Goal: Task Accomplishment & Management: Use online tool/utility

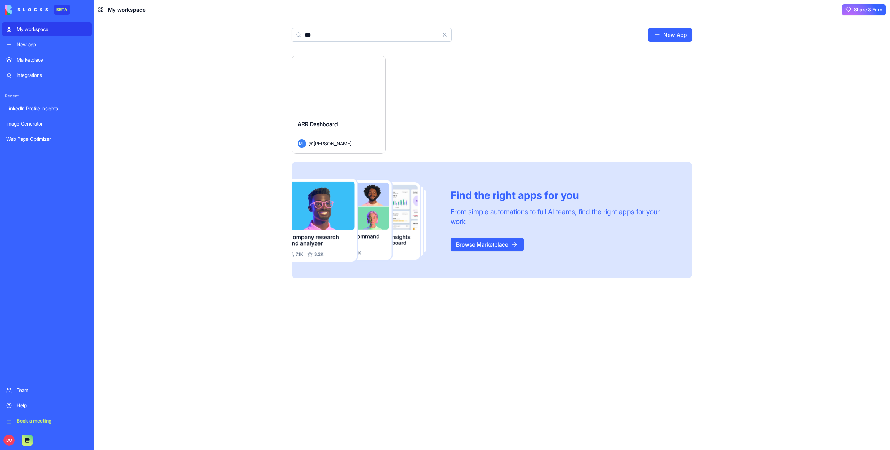
type input "***"
click at [334, 87] on button "Launch" at bounding box center [338, 85] width 52 height 14
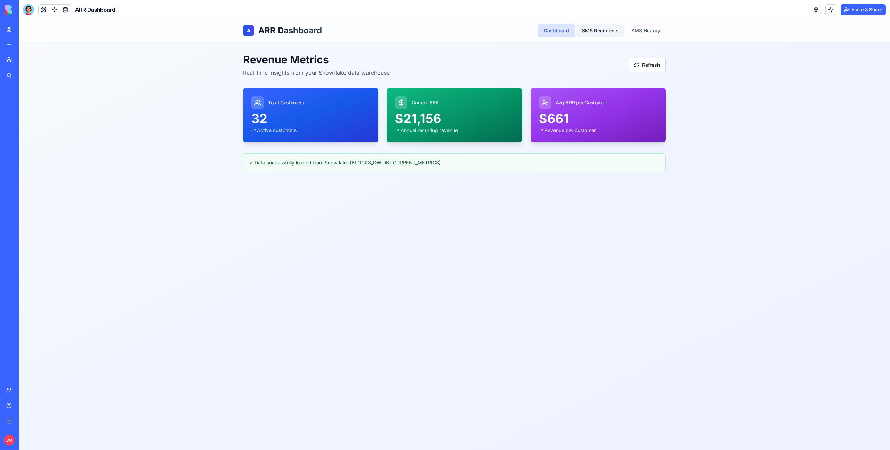
click at [600, 31] on link "SMS Recipients" at bounding box center [600, 30] width 48 height 13
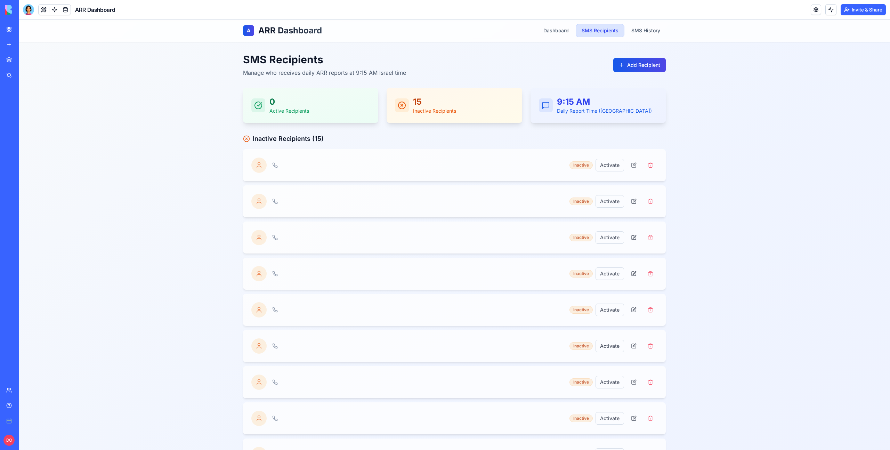
click at [637, 37] on nav "Dashboard SMS Recipients SMS History" at bounding box center [602, 30] width 128 height 13
click at [638, 34] on link "SMS History" at bounding box center [646, 30] width 40 height 13
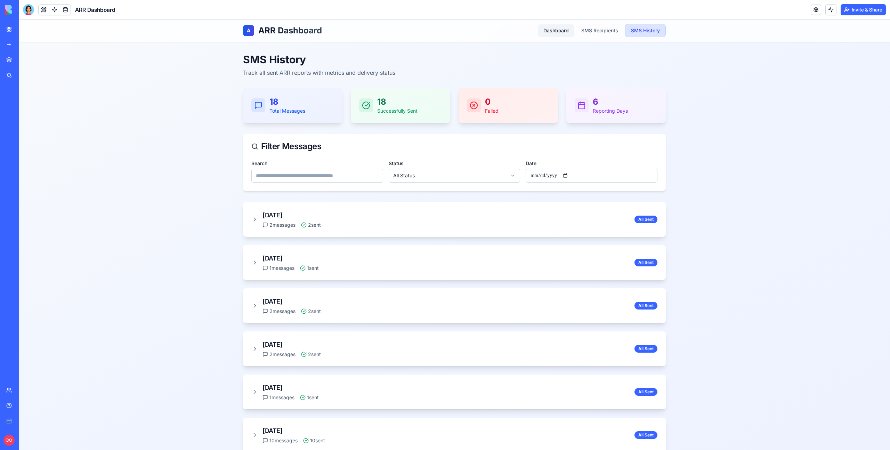
click at [552, 32] on link "Dashboard" at bounding box center [556, 30] width 36 height 13
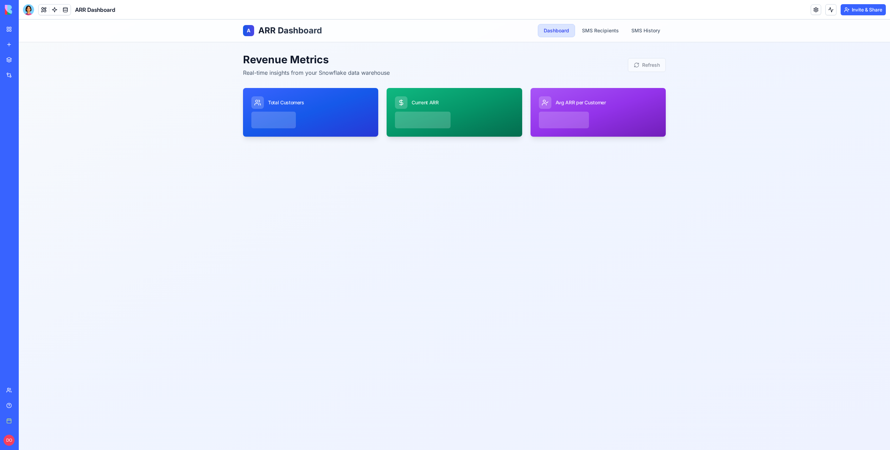
click at [87, 72] on div "A ARR Dashboard Dashboard SMS Recipients SMS History Revenue Metrics Real-time …" at bounding box center [454, 234] width 871 height 430
drag, startPoint x: 565, startPoint y: 120, endPoint x: 634, endPoint y: 120, distance: 69.2
click at [619, 121] on div at bounding box center [597, 124] width 135 height 25
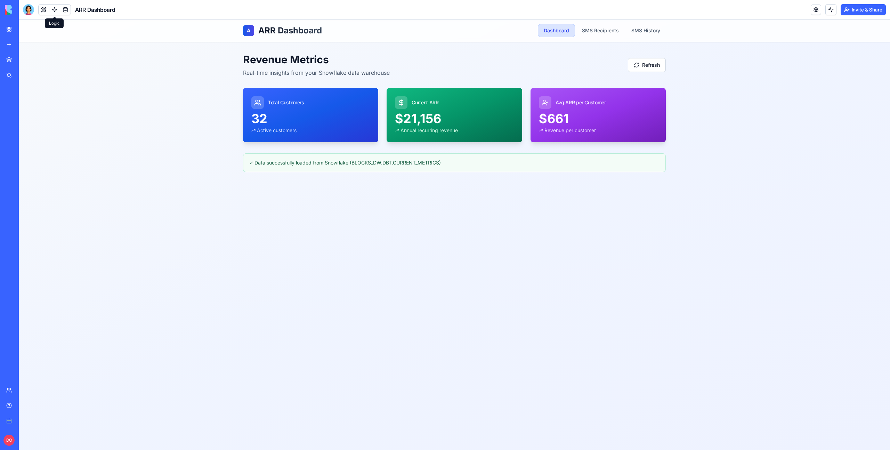
click at [53, 10] on link at bounding box center [54, 10] width 10 height 10
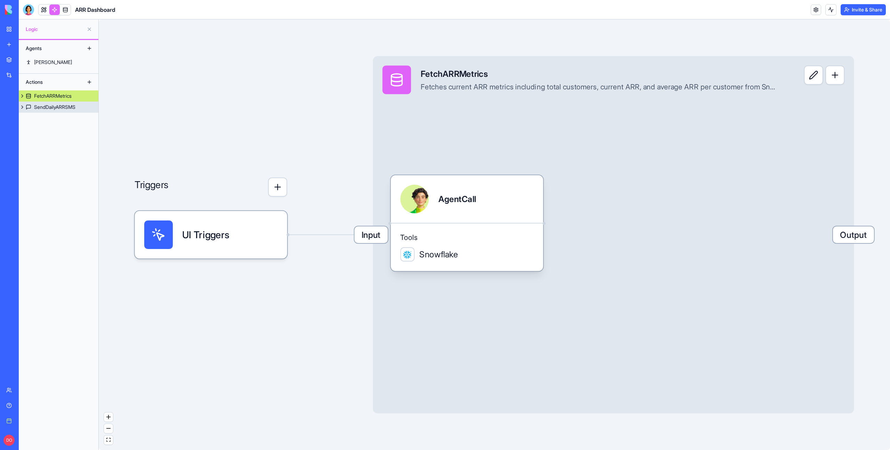
click at [45, 108] on div "SendDailyARRSMS" at bounding box center [54, 107] width 41 height 7
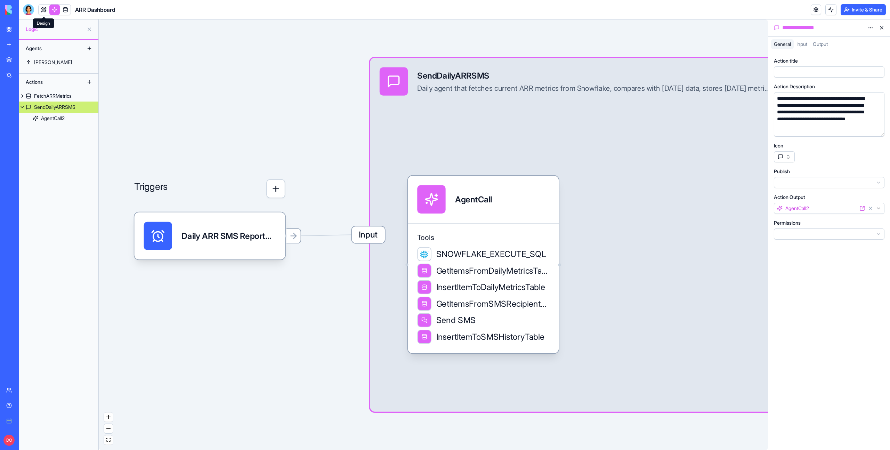
click at [42, 11] on link at bounding box center [44, 10] width 10 height 10
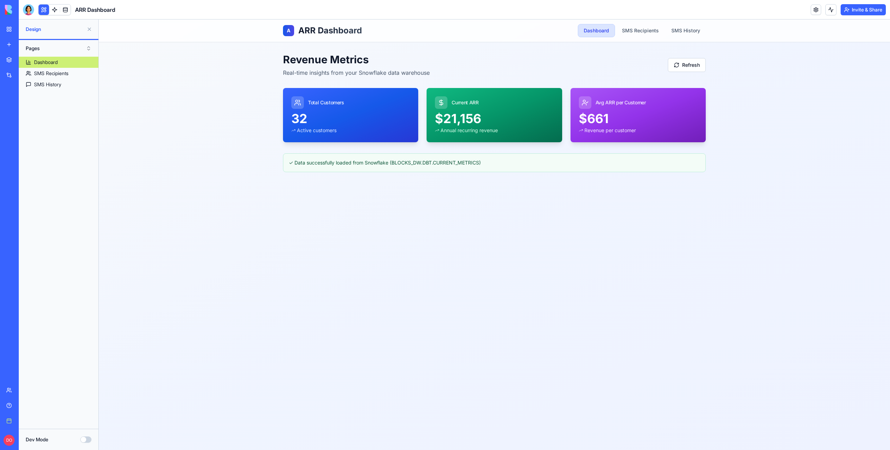
click at [811, 179] on div "A ARR Dashboard Dashboard SMS Recipients SMS History Revenue Metrics Real-time …" at bounding box center [494, 234] width 791 height 430
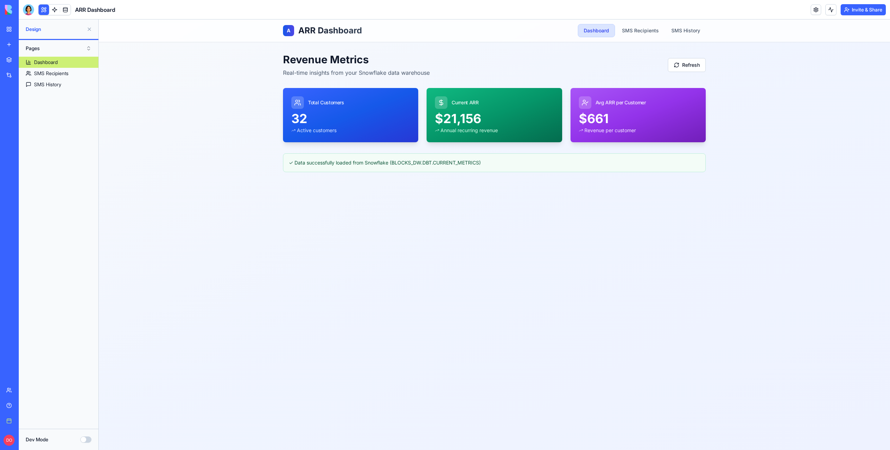
click at [810, 177] on div "A ARR Dashboard Dashboard SMS Recipients SMS History Revenue Metrics Real-time …" at bounding box center [494, 234] width 791 height 430
drag, startPoint x: 703, startPoint y: 68, endPoint x: 691, endPoint y: 68, distance: 12.2
click at [703, 68] on button "Refresh" at bounding box center [687, 65] width 38 height 14
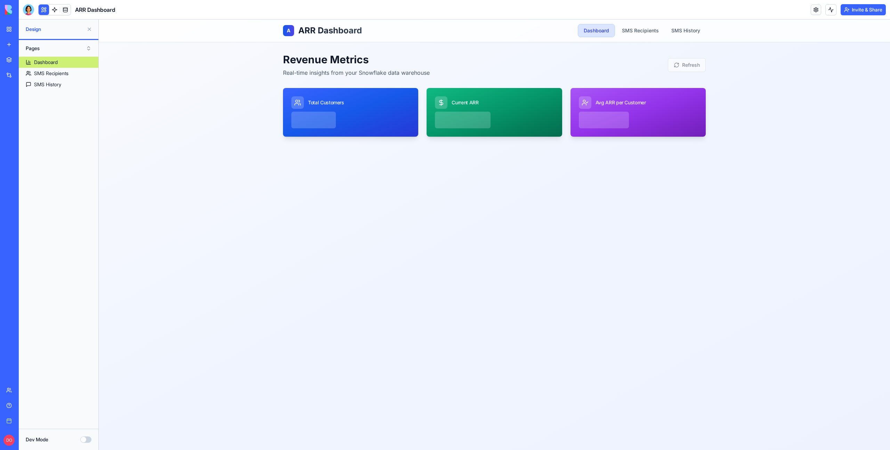
click at [691, 68] on div "Revenue Metrics Real-time insights from your Snowflake data warehouse Refresh" at bounding box center [494, 65] width 423 height 24
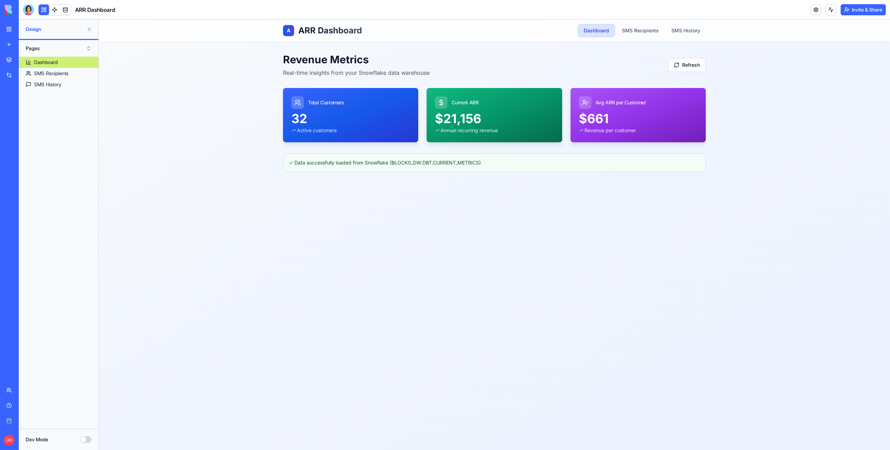
click at [750, 269] on div "A ARR Dashboard Dashboard SMS Recipients SMS History Revenue Metrics Real-time …" at bounding box center [494, 234] width 791 height 430
click at [54, 11] on link at bounding box center [54, 10] width 10 height 10
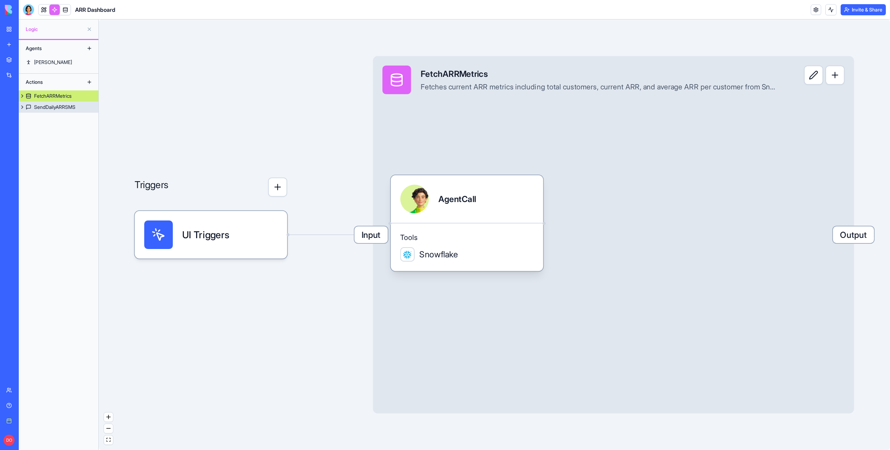
click at [52, 107] on div "SendDailyARRSMS" at bounding box center [54, 107] width 41 height 7
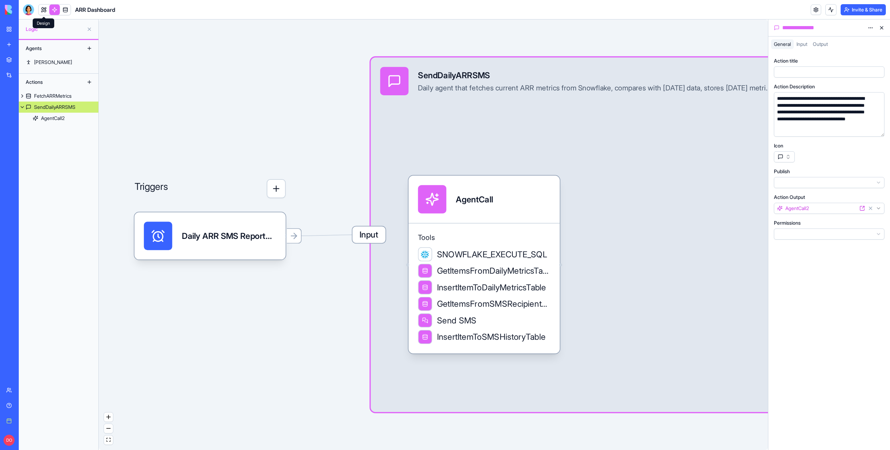
click at [47, 9] on link at bounding box center [44, 10] width 10 height 10
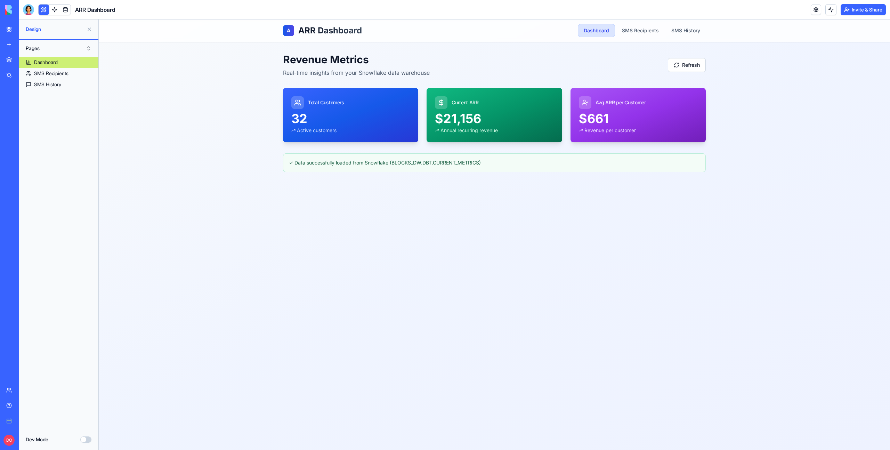
click at [519, 201] on div "A ARR Dashboard Dashboard SMS Recipients SMS History Revenue Metrics Real-time …" at bounding box center [494, 234] width 791 height 430
drag, startPoint x: 287, startPoint y: 118, endPoint x: 695, endPoint y: 120, distance: 407.7
click at [695, 120] on div "Total Customers 32 Active customers Current ARR $21,156 Annual recurring revenu…" at bounding box center [494, 115] width 423 height 54
click at [743, 125] on div "A ARR Dashboard Dashboard SMS Recipients SMS History Revenue Metrics Real-time …" at bounding box center [494, 234] width 791 height 430
click at [765, 154] on div "A ARR Dashboard Dashboard SMS Recipients SMS History Revenue Metrics Real-time …" at bounding box center [494, 234] width 791 height 430
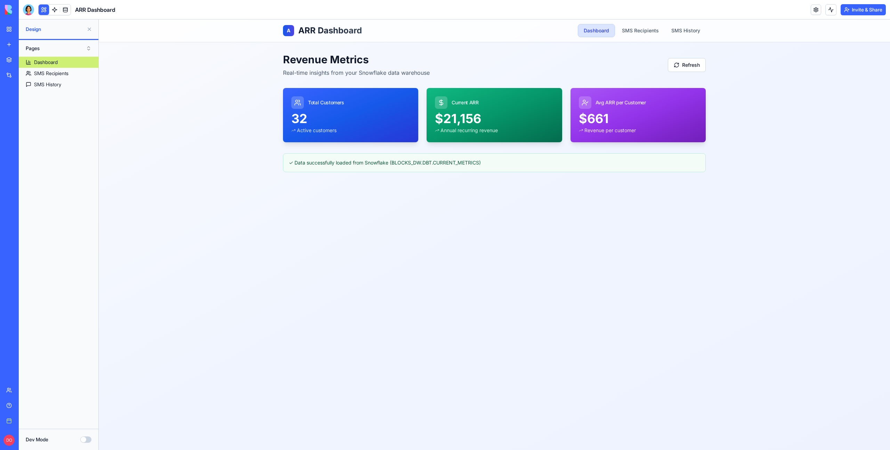
click at [767, 154] on div "A ARR Dashboard Dashboard SMS Recipients SMS History Revenue Metrics Real-time …" at bounding box center [494, 234] width 791 height 430
